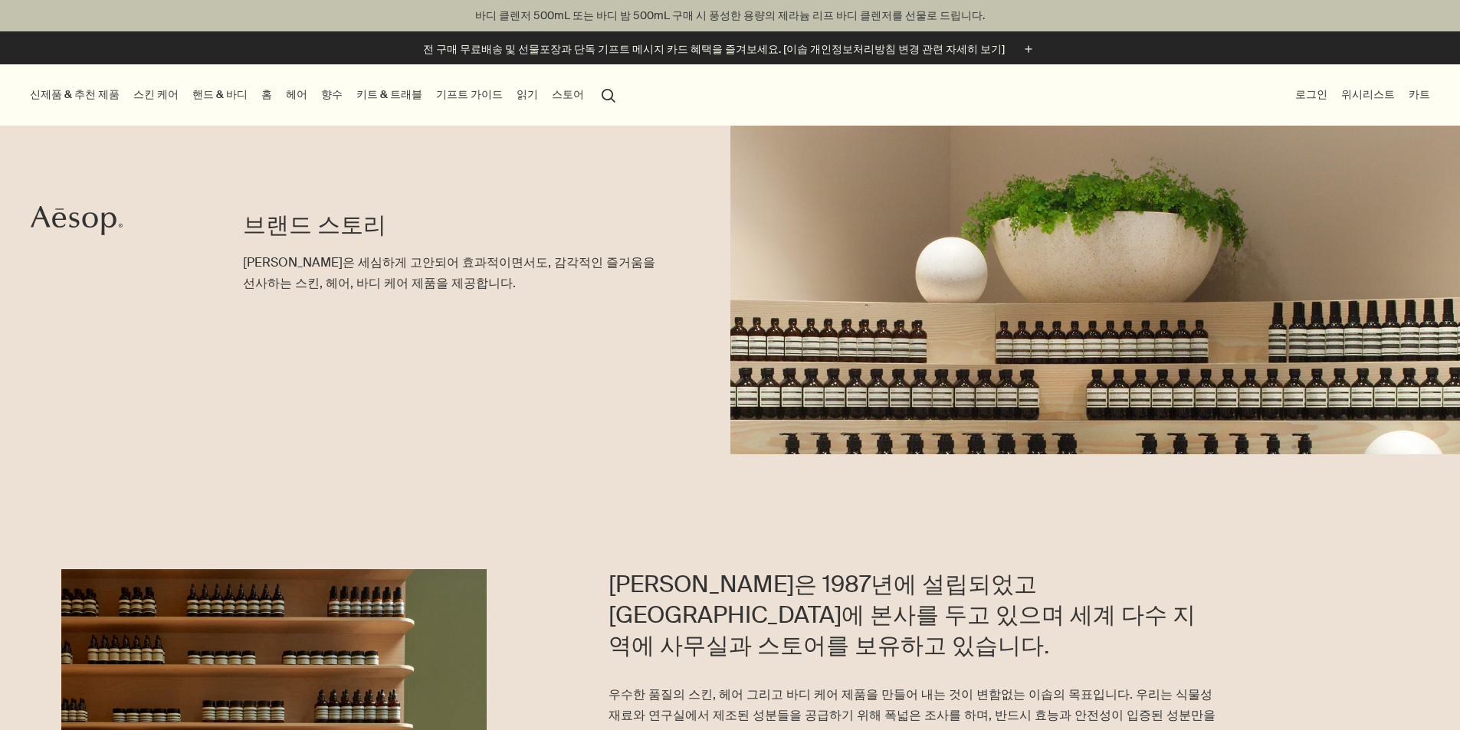
click at [85, 97] on button "신제품 & 추천 제품" at bounding box center [75, 94] width 96 height 21
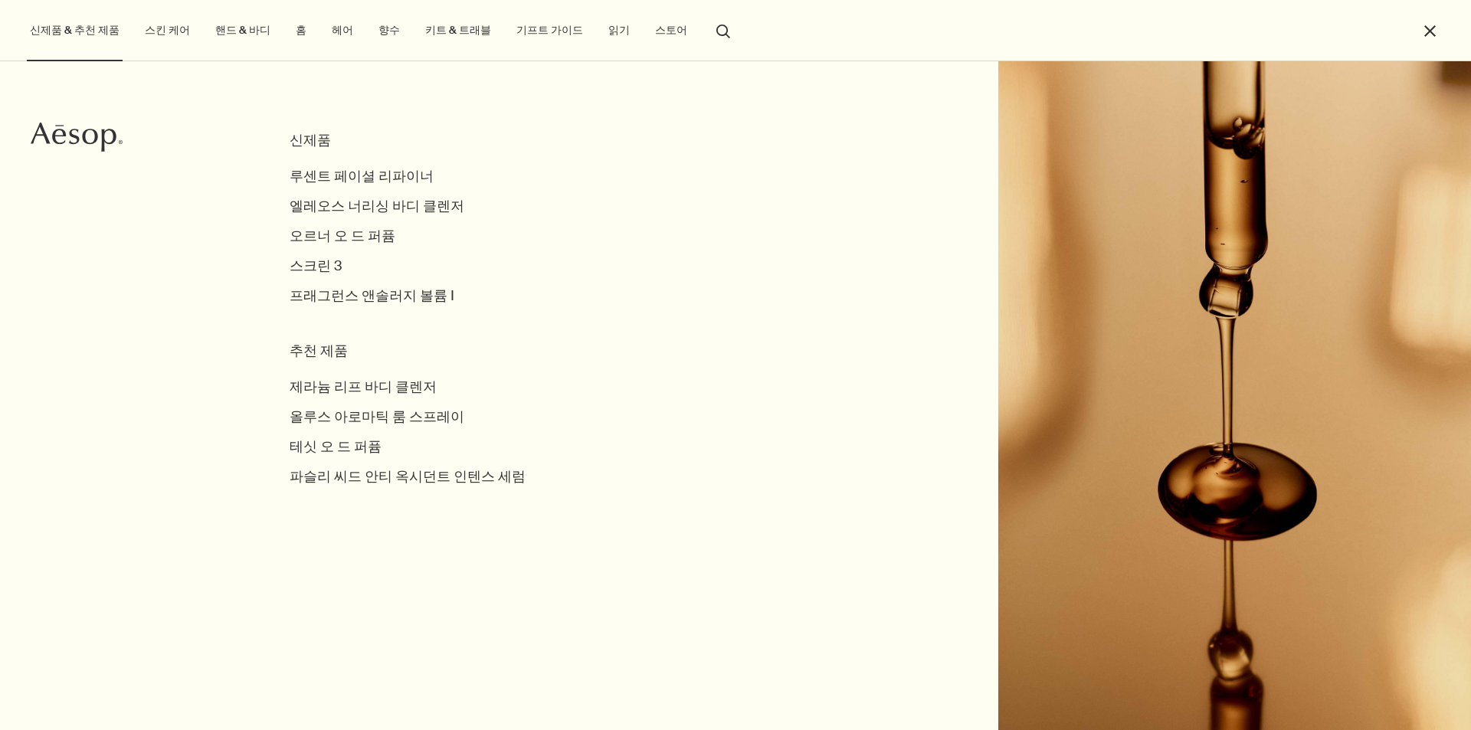
click at [156, 23] on link "스킨 케어" at bounding box center [167, 30] width 51 height 21
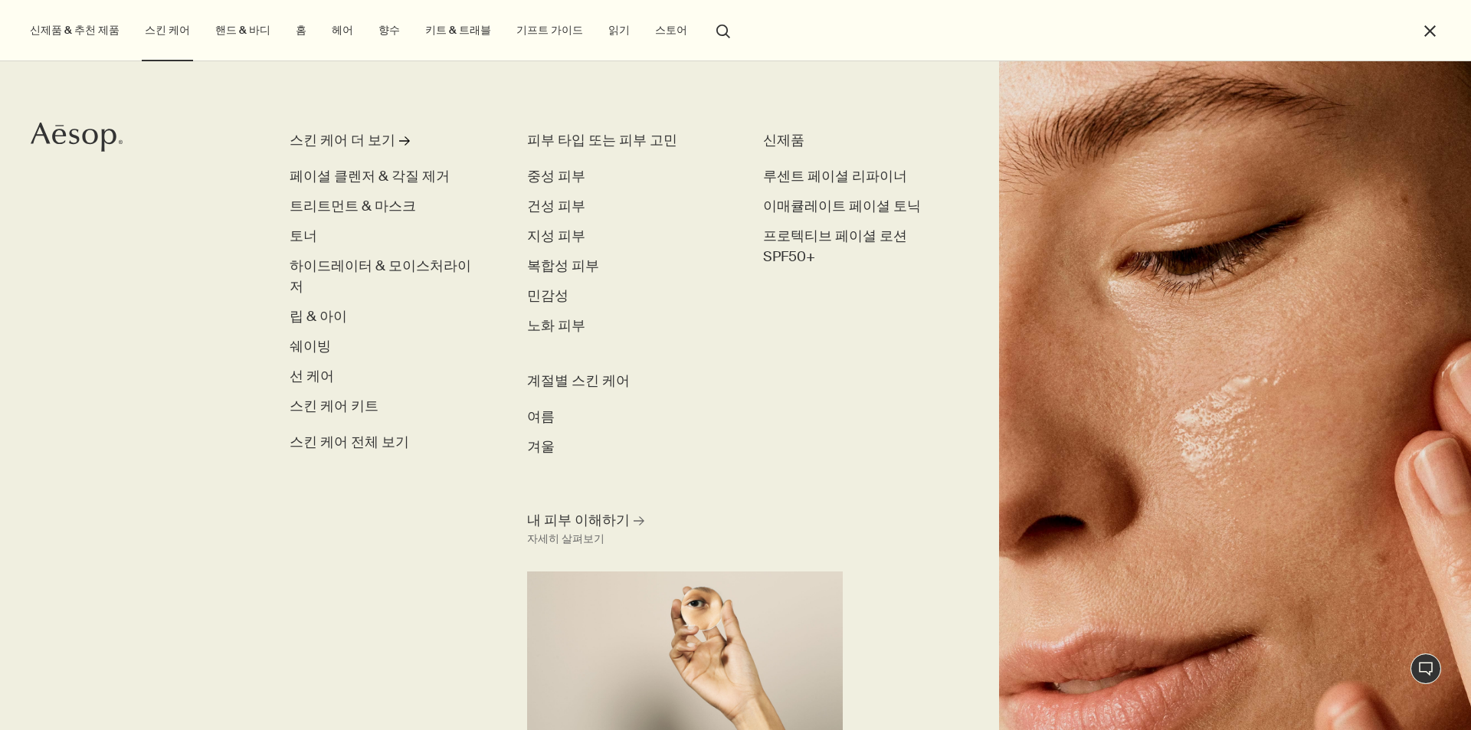
click at [329, 35] on link "헤어" at bounding box center [343, 30] width 28 height 21
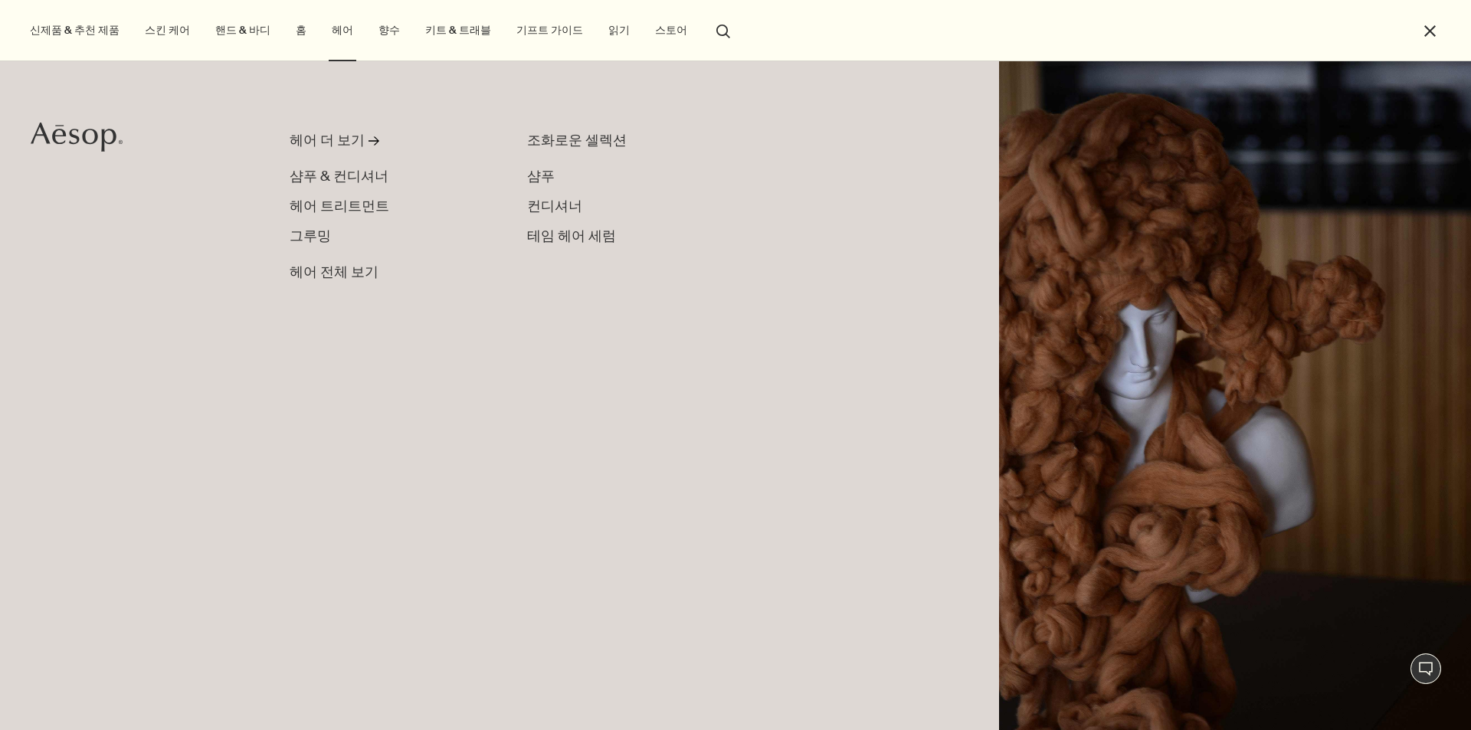
click at [375, 28] on link "향수" at bounding box center [389, 30] width 28 height 21
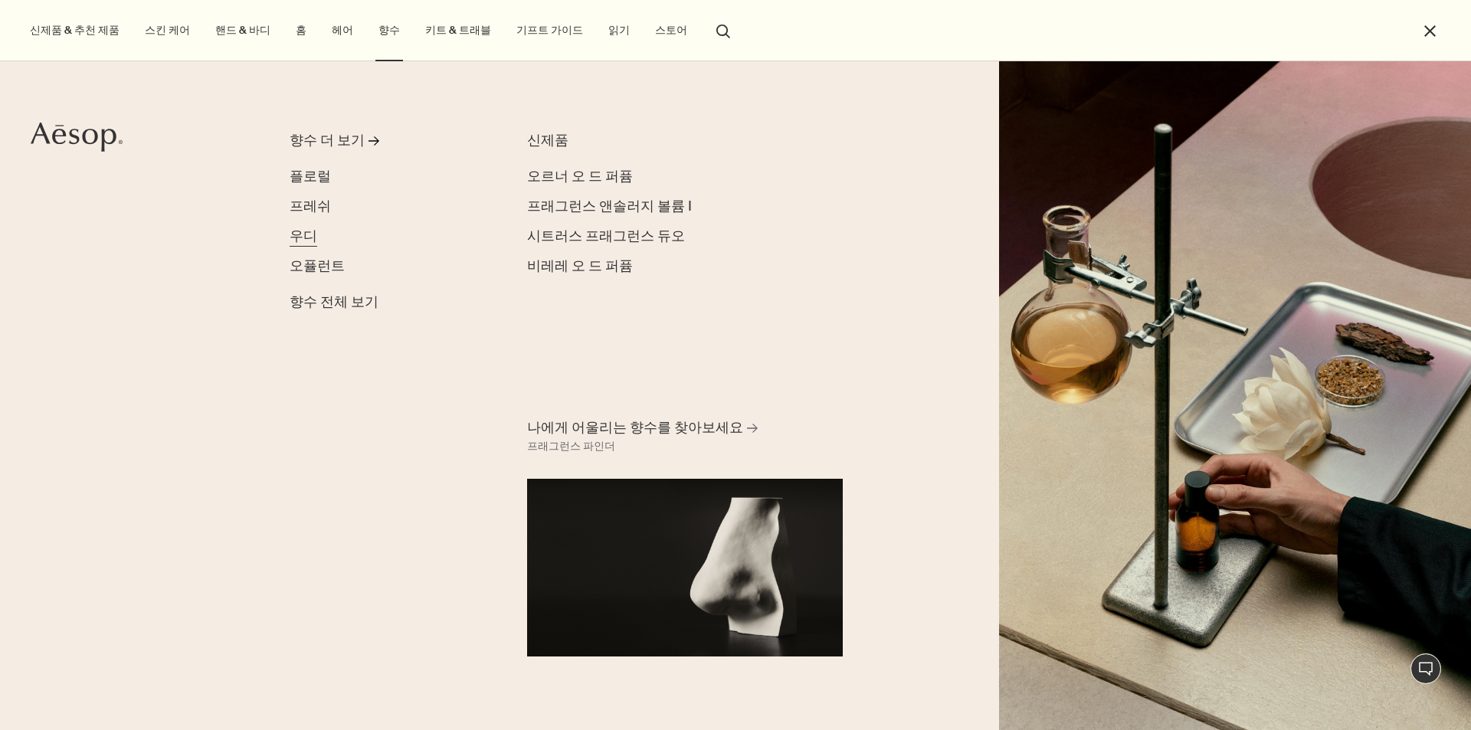
click at [309, 239] on span "우디" at bounding box center [304, 236] width 28 height 18
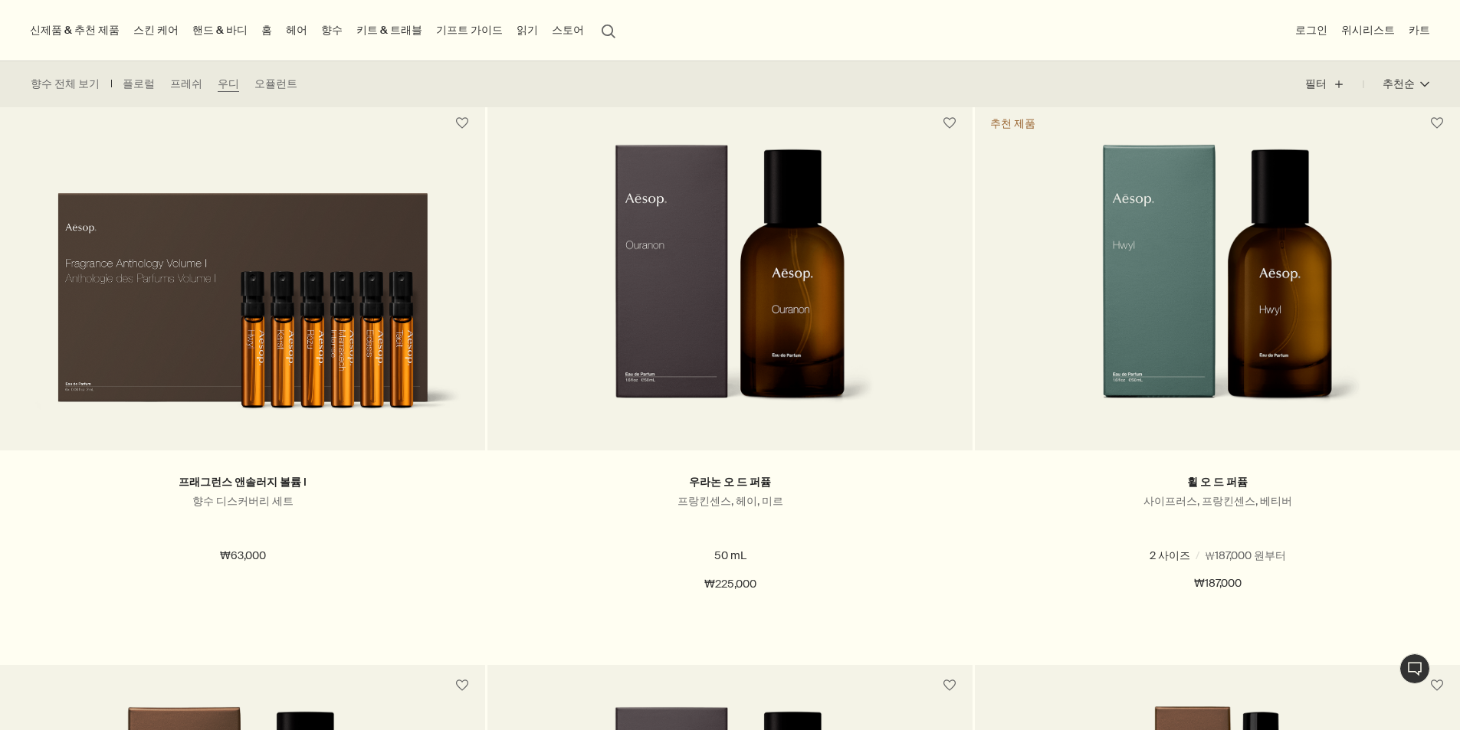
scroll to position [383, 0]
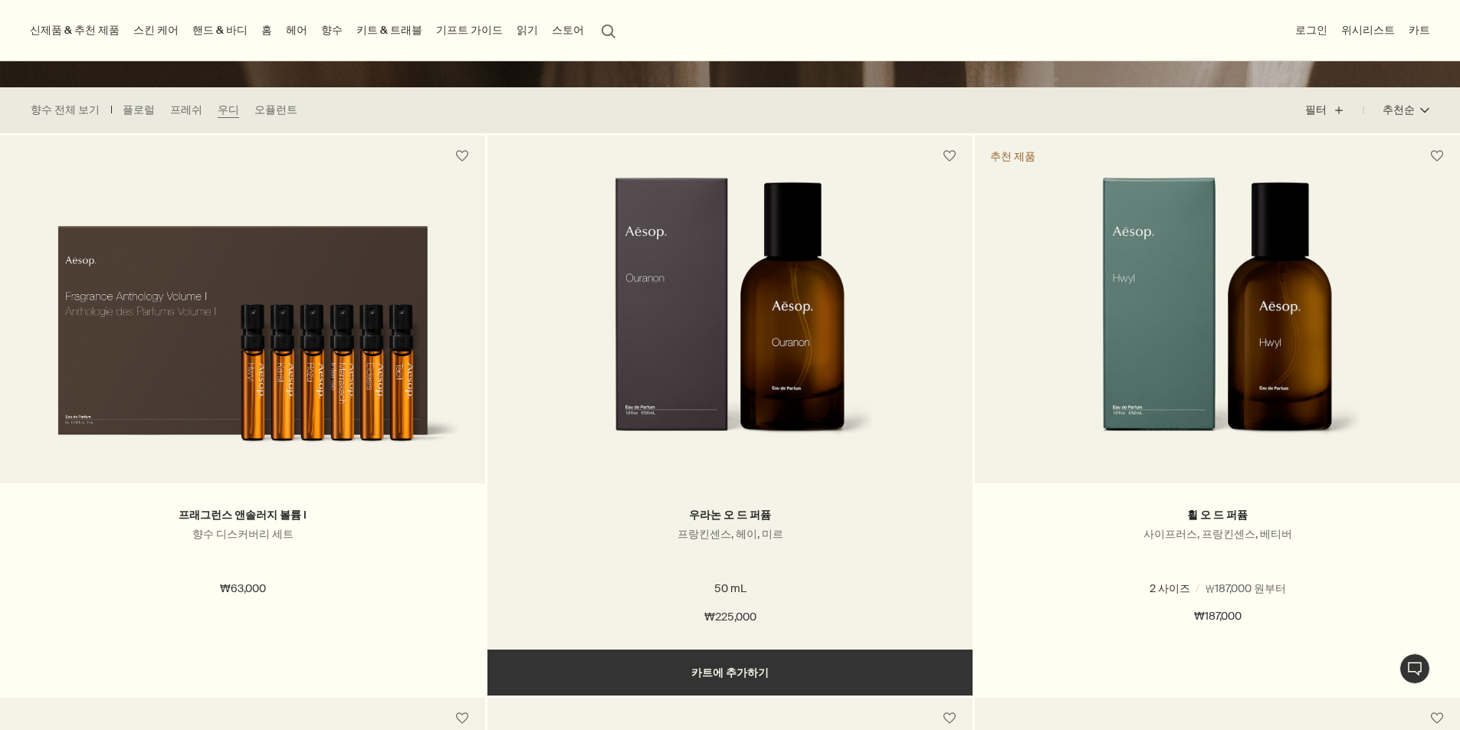
click at [831, 345] on img at bounding box center [730, 319] width 290 height 284
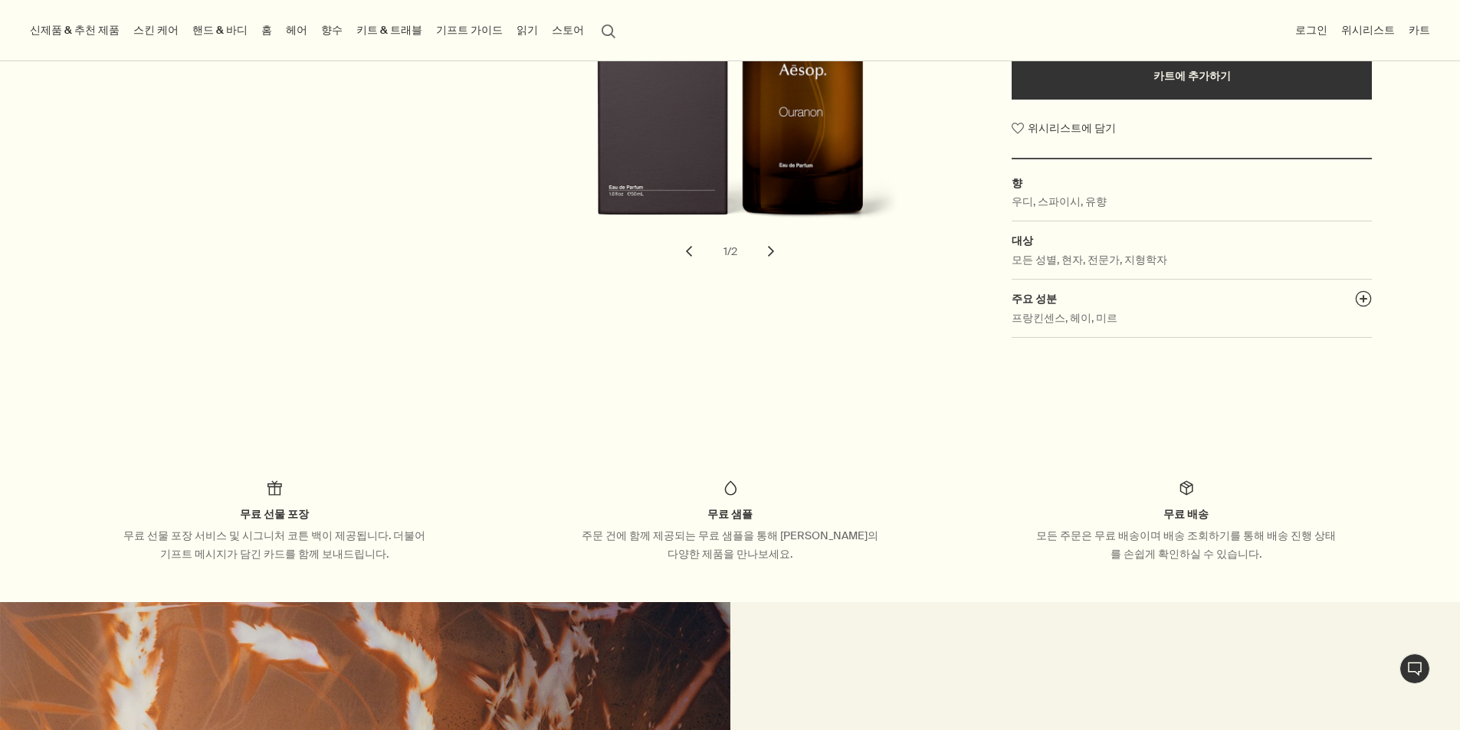
scroll to position [153, 0]
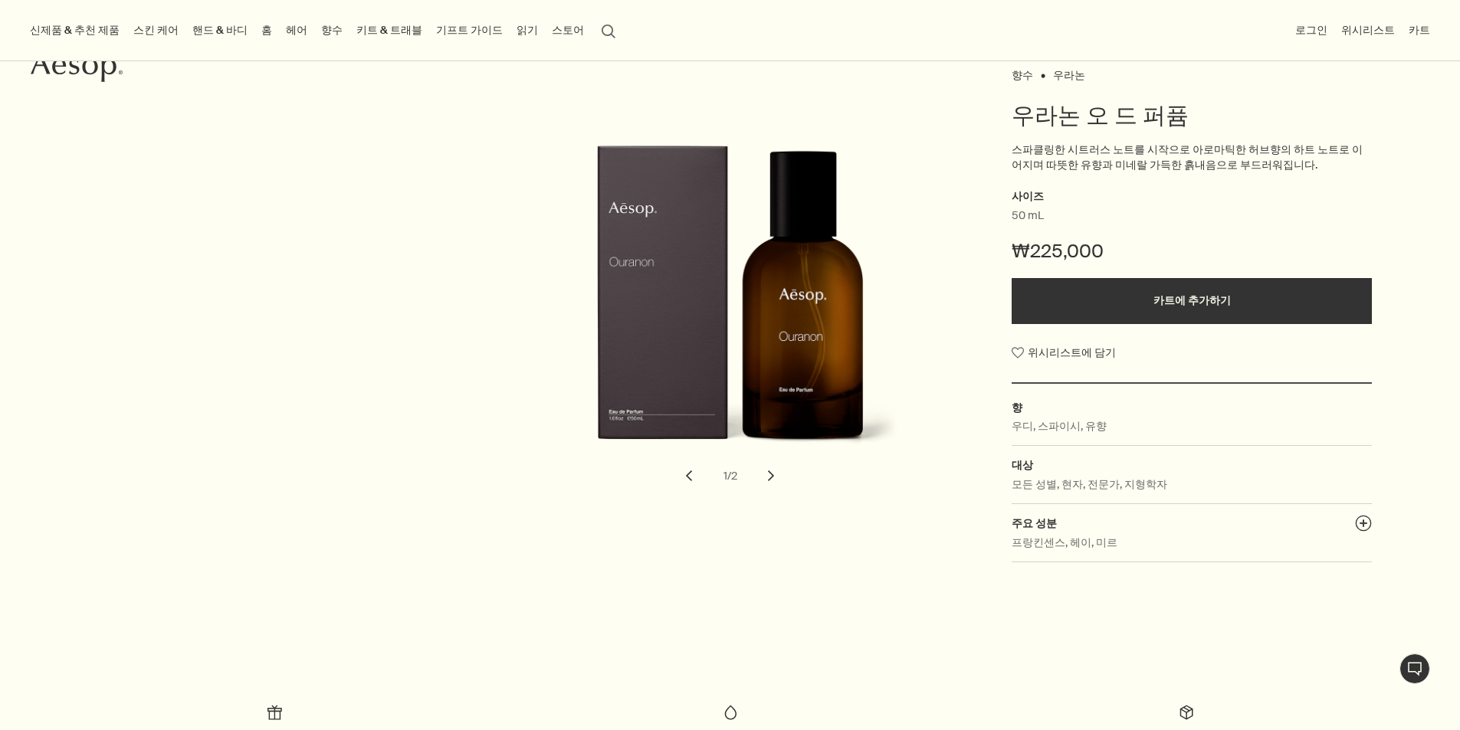
click at [779, 489] on button "chevron" at bounding box center [771, 476] width 34 height 34
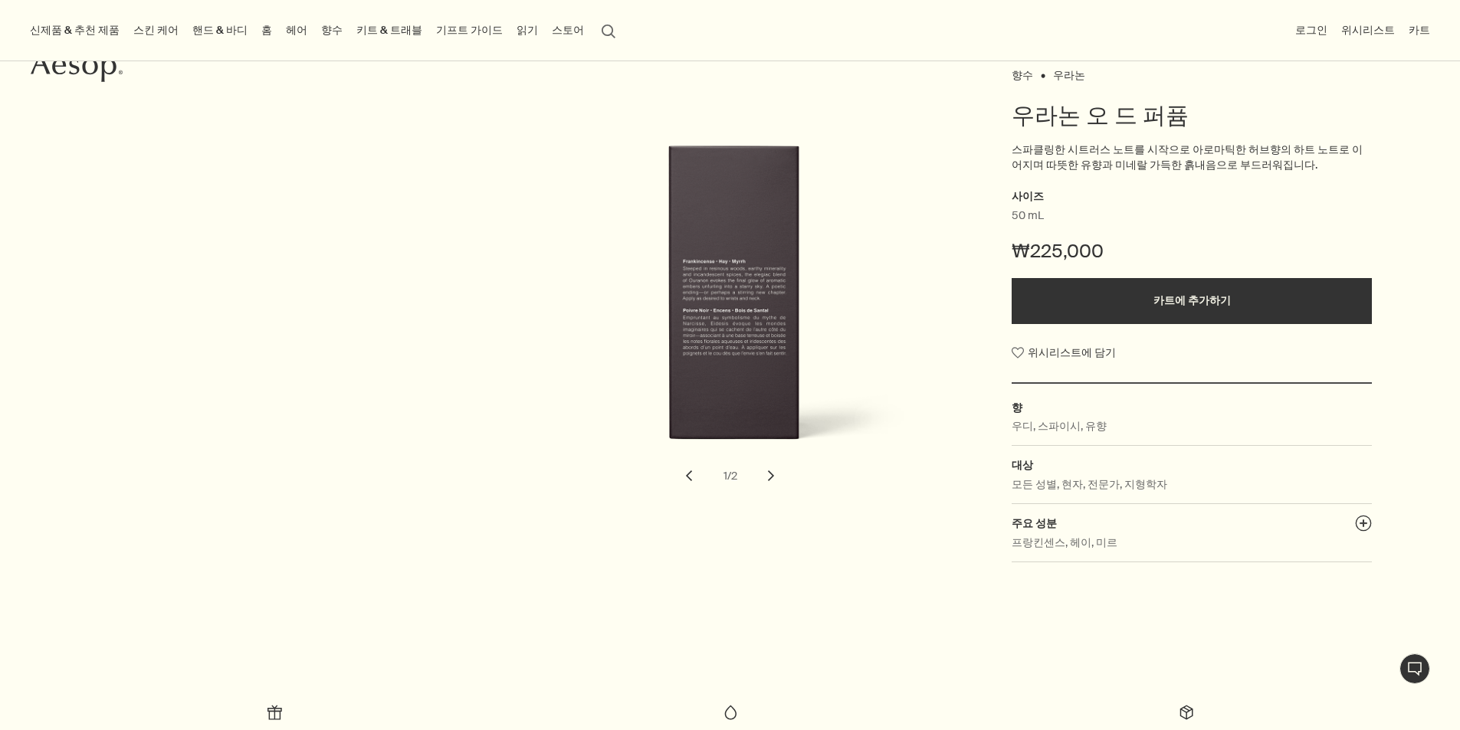
click at [775, 474] on button "chevron" at bounding box center [771, 476] width 34 height 34
click at [684, 480] on button "chevron" at bounding box center [689, 476] width 34 height 34
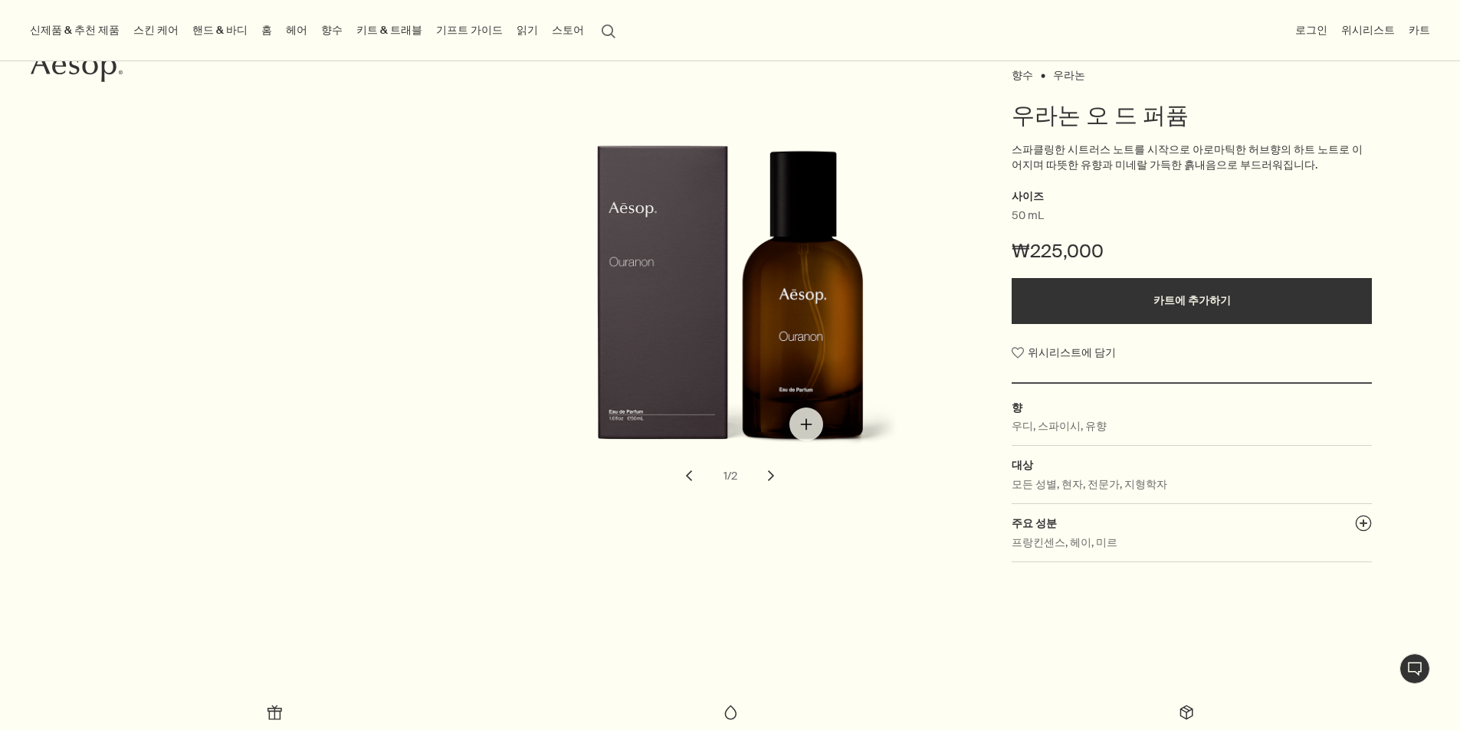
click at [814, 297] on img "우라논 오 드 퍼퓸" at bounding box center [734, 309] width 337 height 329
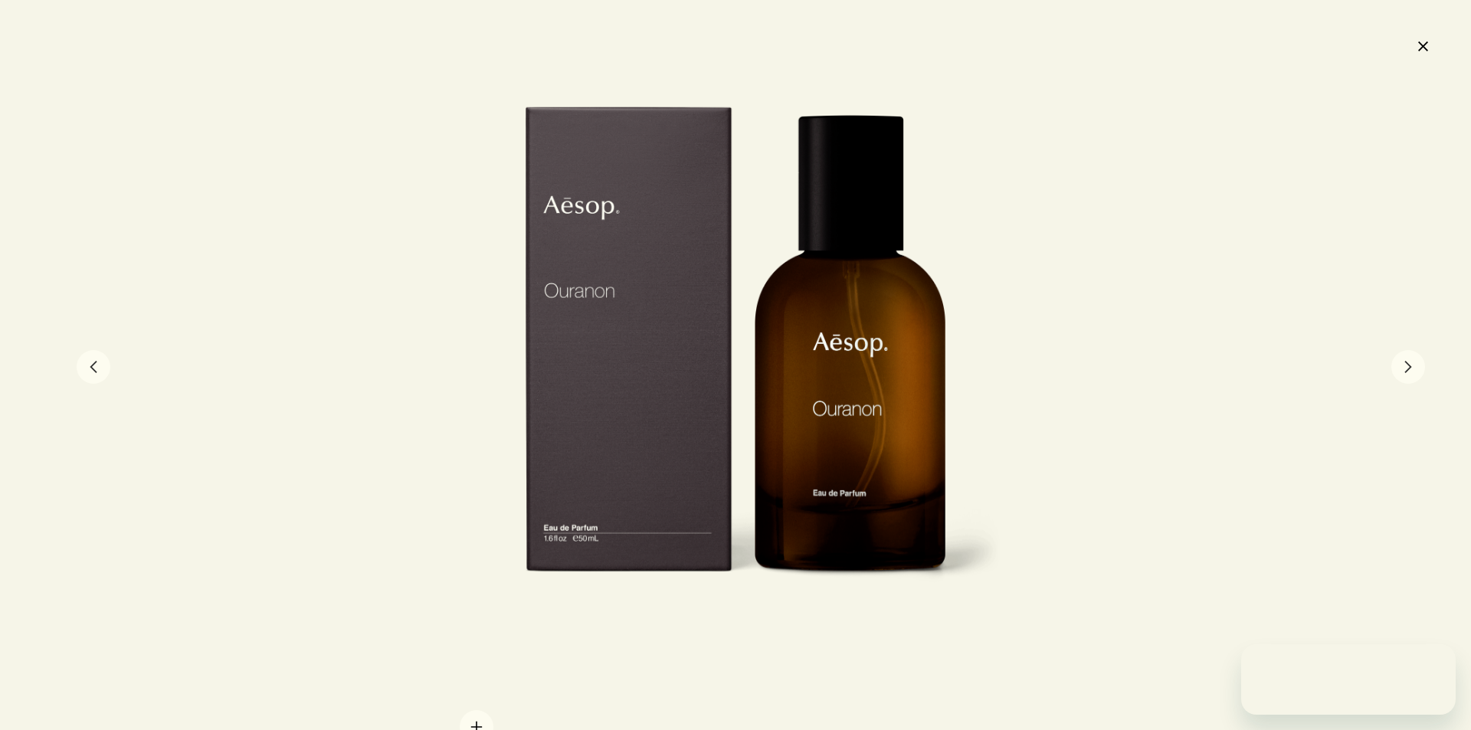
scroll to position [0, 0]
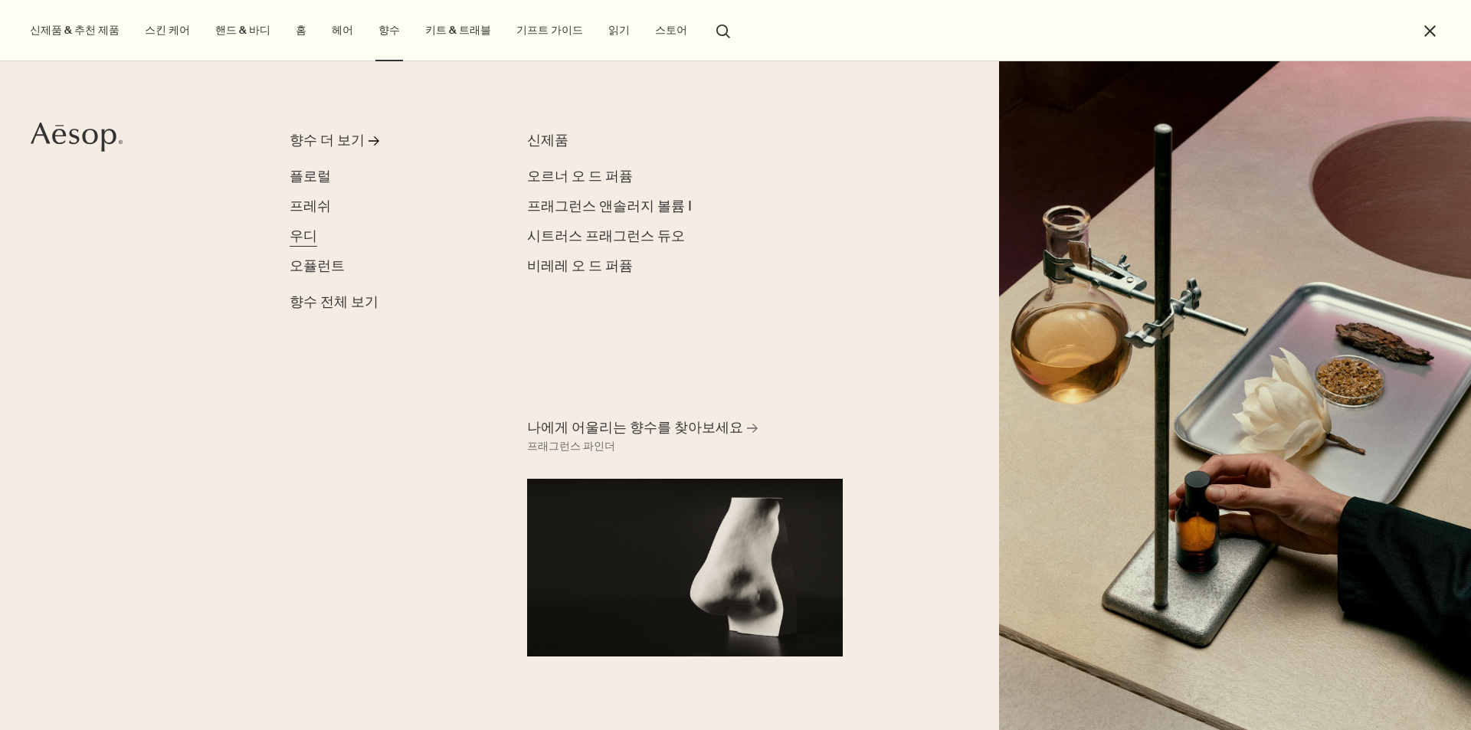
click at [307, 234] on span "우디" at bounding box center [304, 236] width 28 height 18
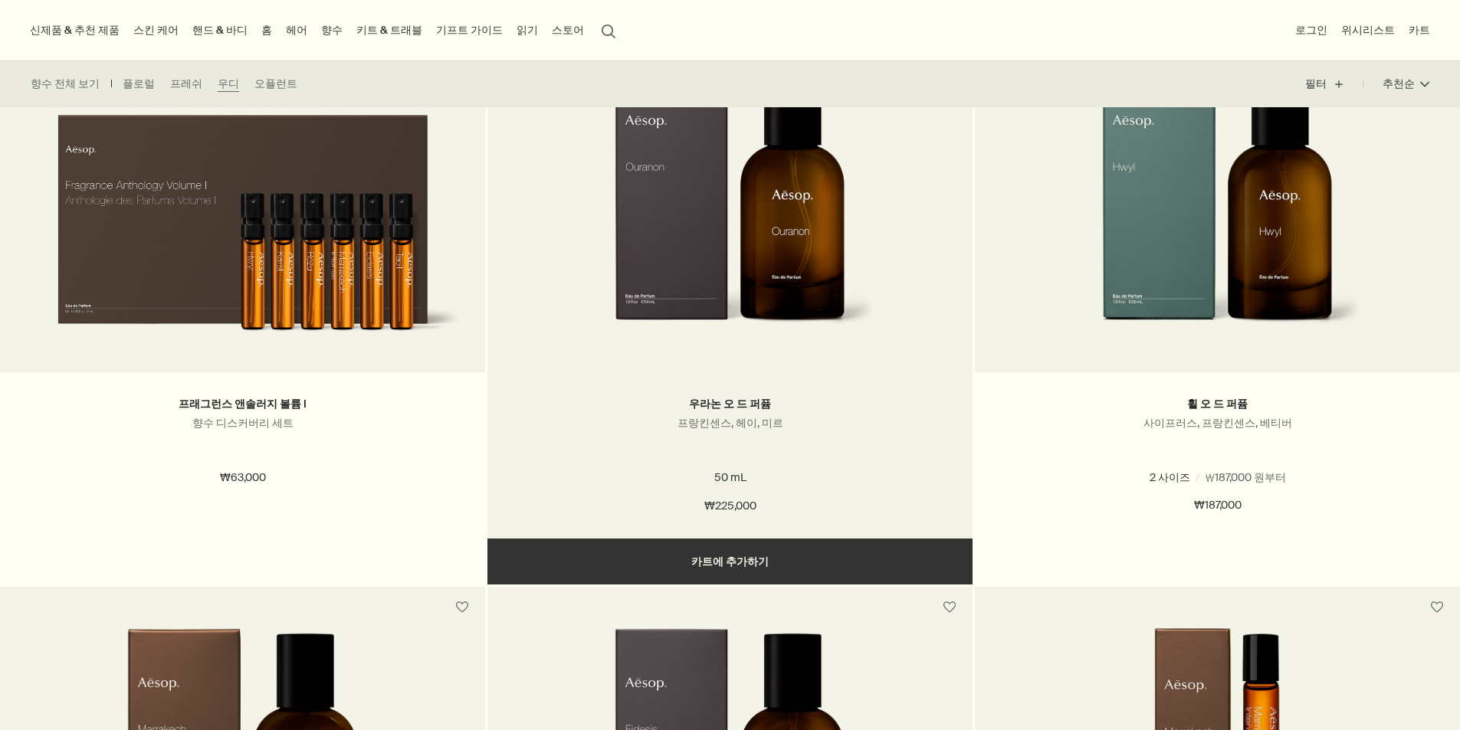
scroll to position [460, 0]
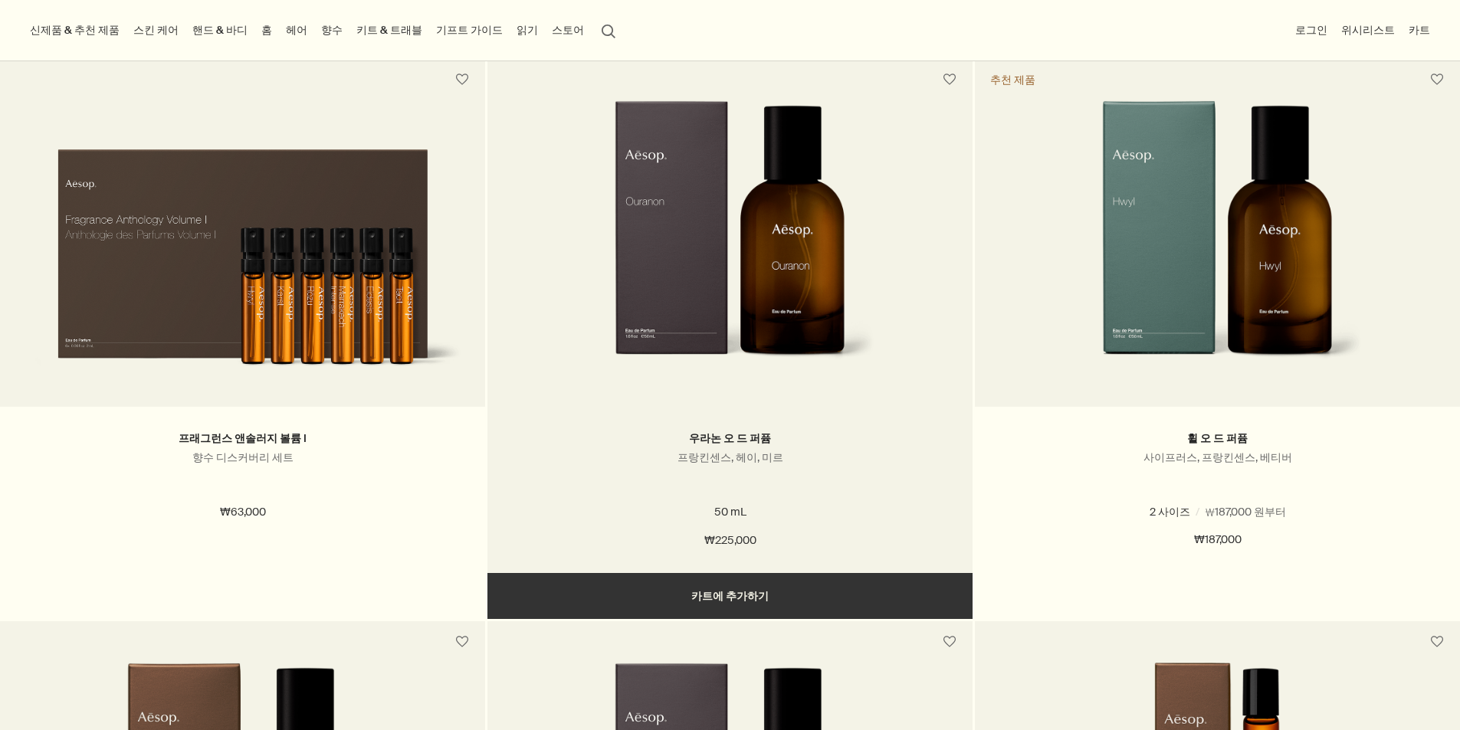
click at [901, 197] on picture at bounding box center [729, 242] width 439 height 284
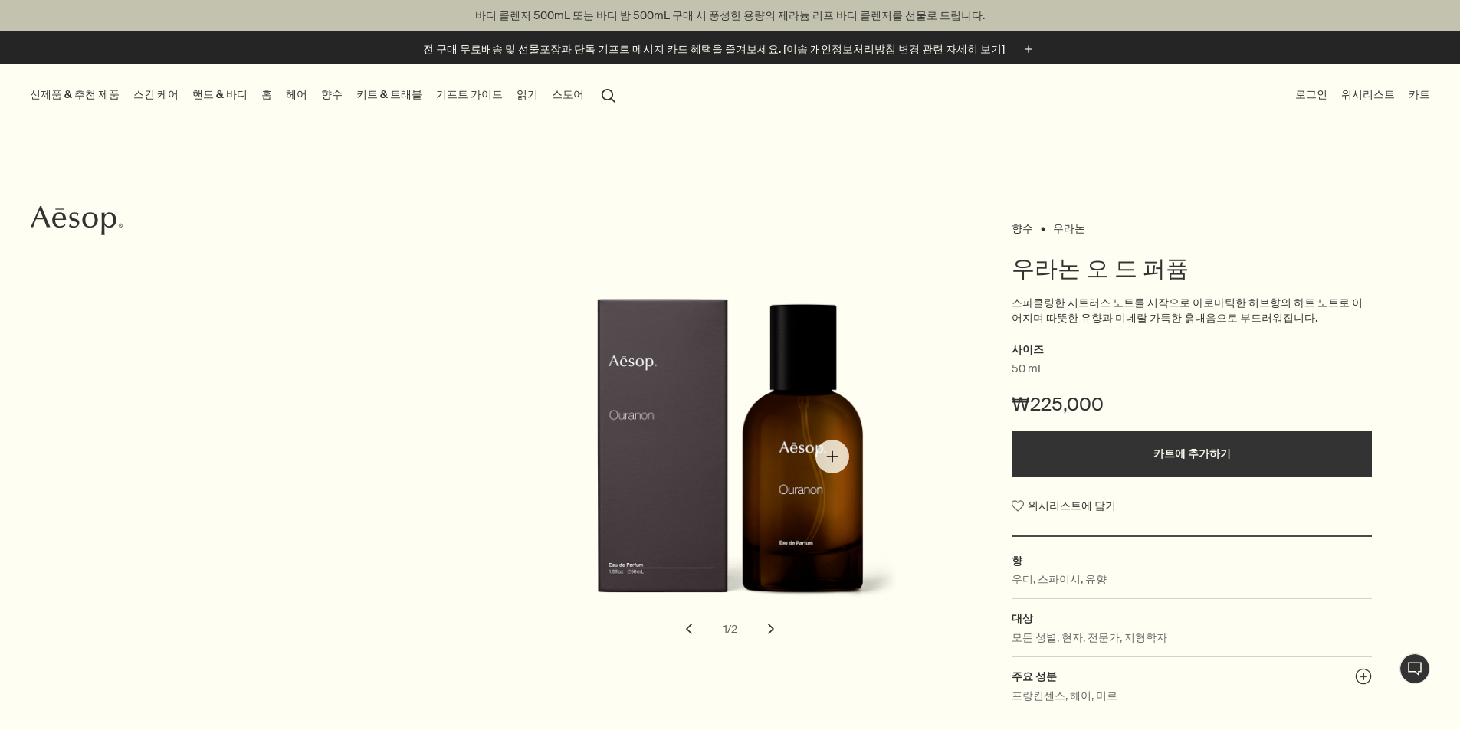
click at [832, 457] on img "우라논 오 드 퍼퓸" at bounding box center [734, 462] width 337 height 329
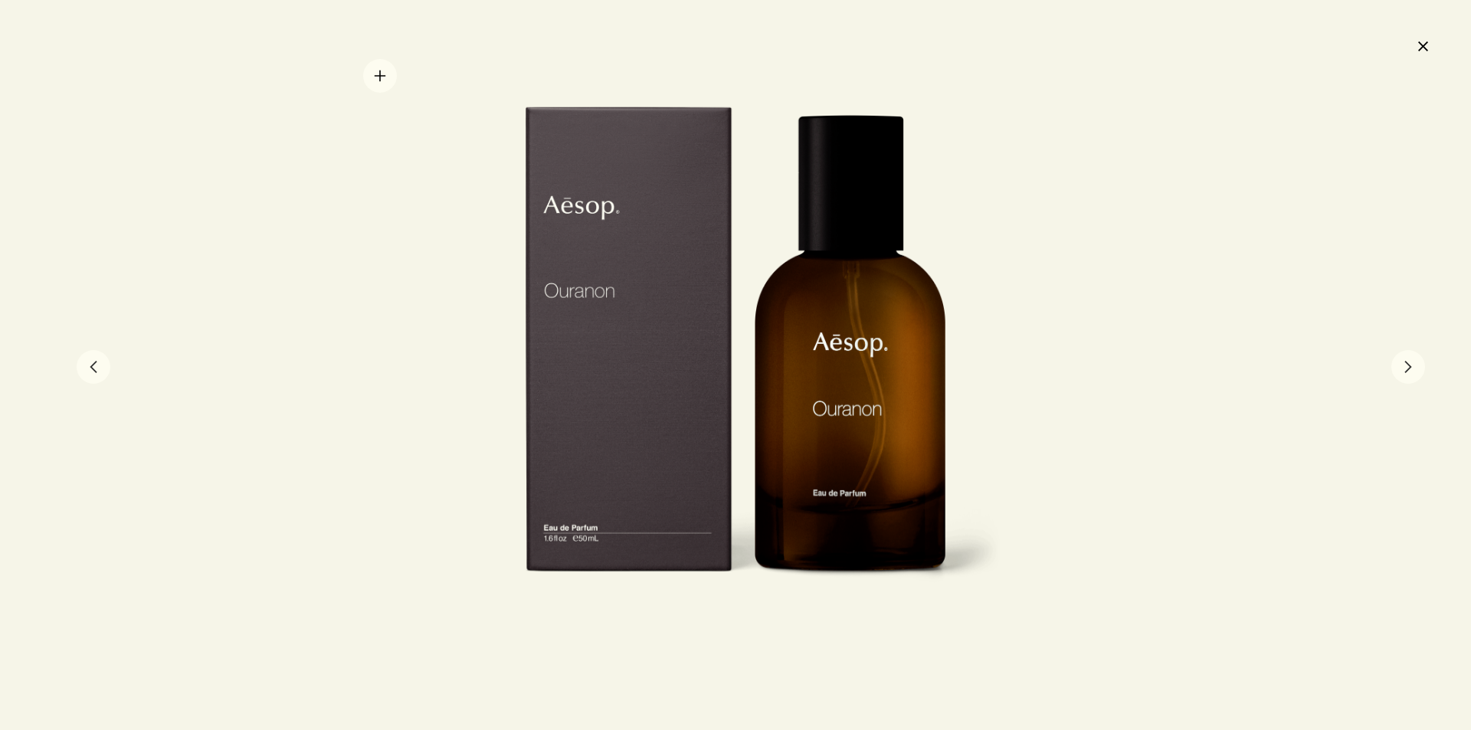
click at [380, 76] on div at bounding box center [735, 365] width 1471 height 730
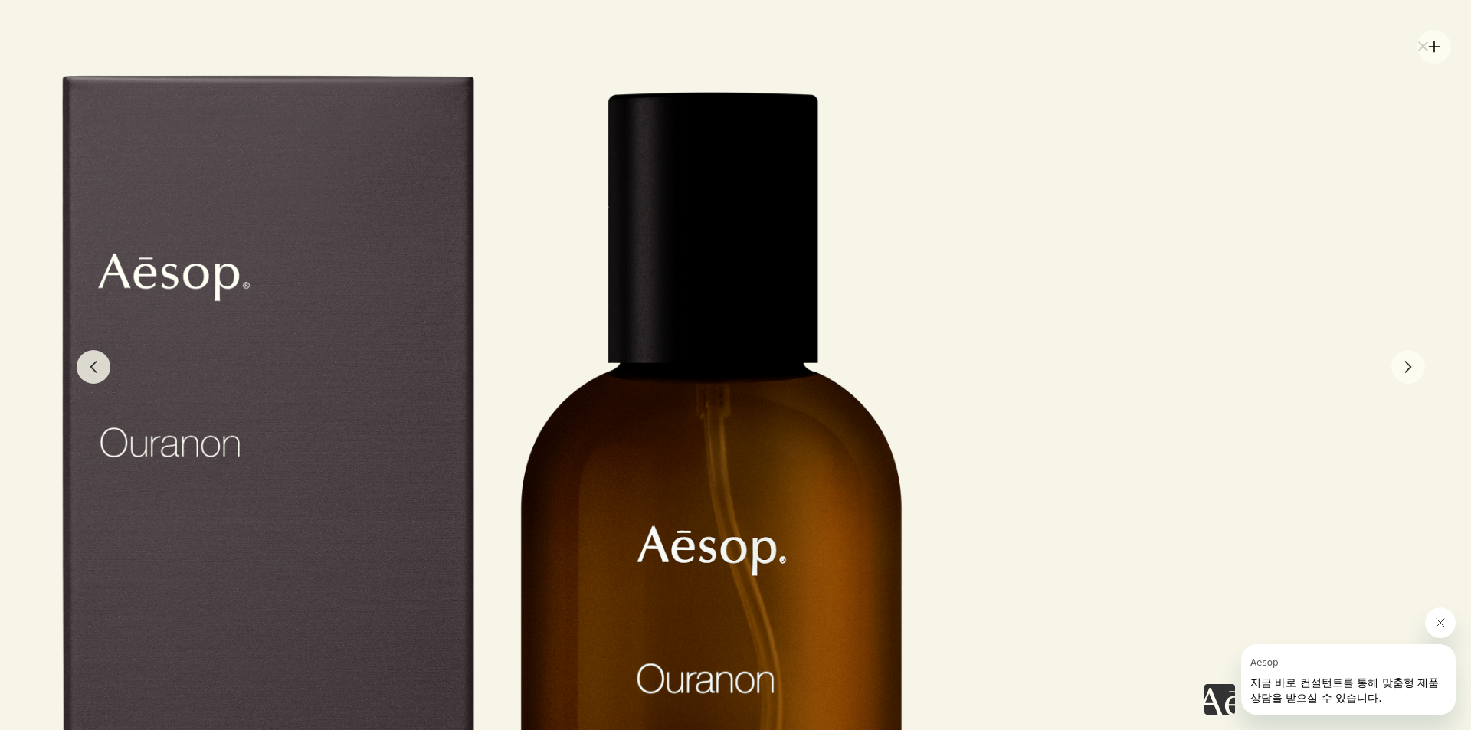
click at [1428, 49] on button "close" at bounding box center [1423, 46] width 18 height 26
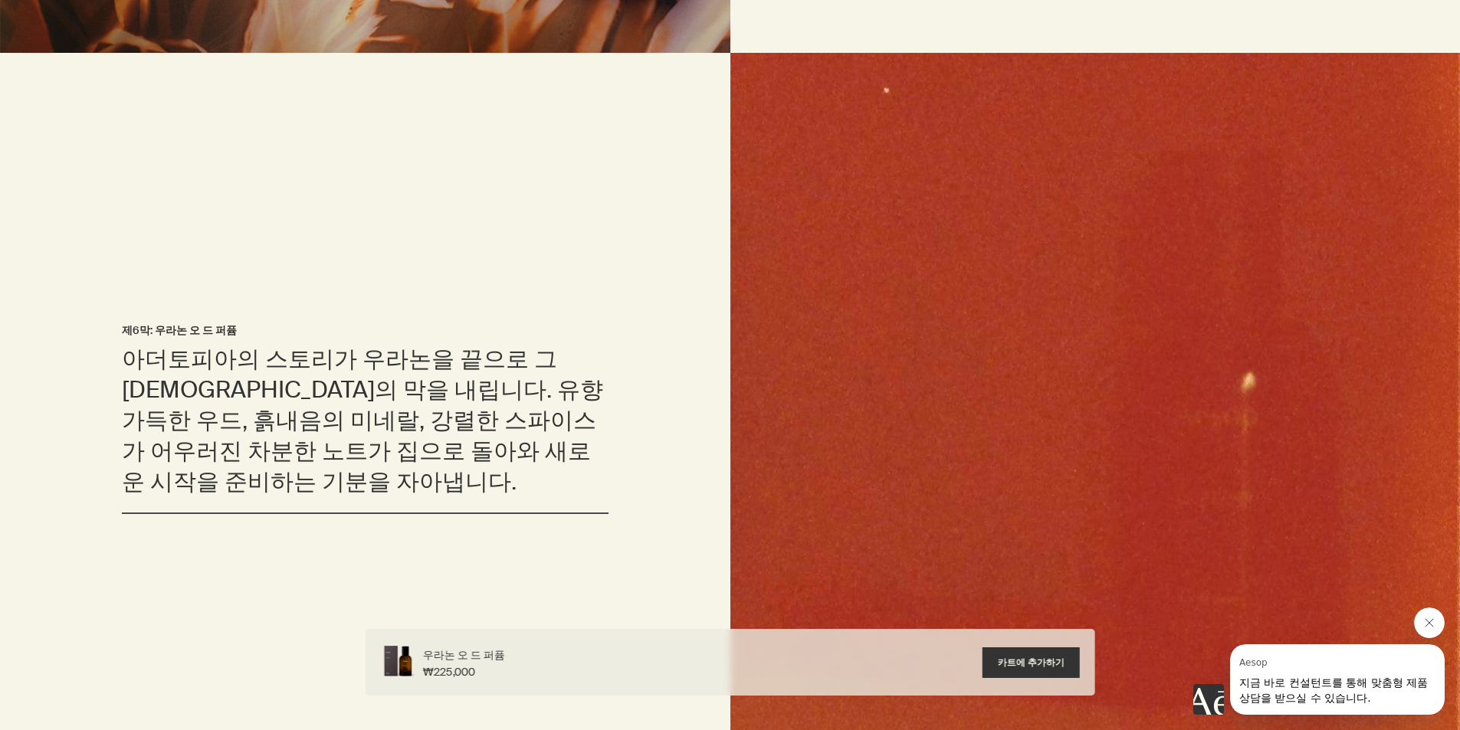
scroll to position [1916, 0]
